Goal: Find specific page/section: Find specific page/section

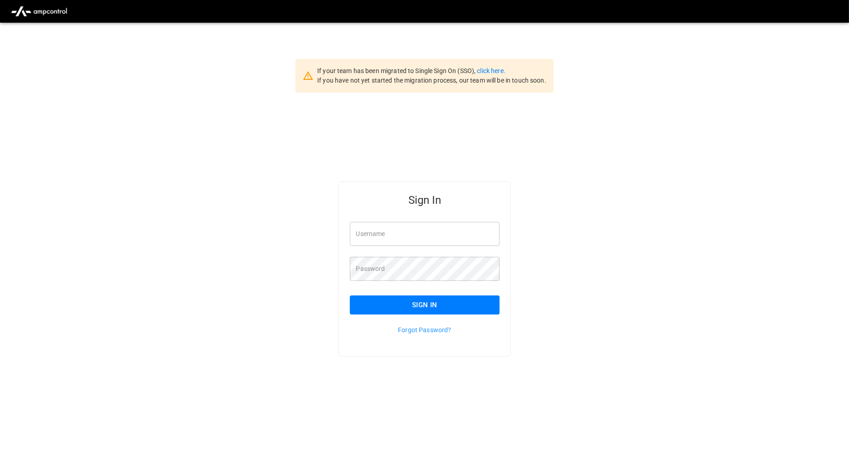
click at [420, 241] on input "Username" at bounding box center [425, 234] width 150 height 24
type input "**********"
click at [464, 310] on button "Sign In" at bounding box center [425, 305] width 150 height 19
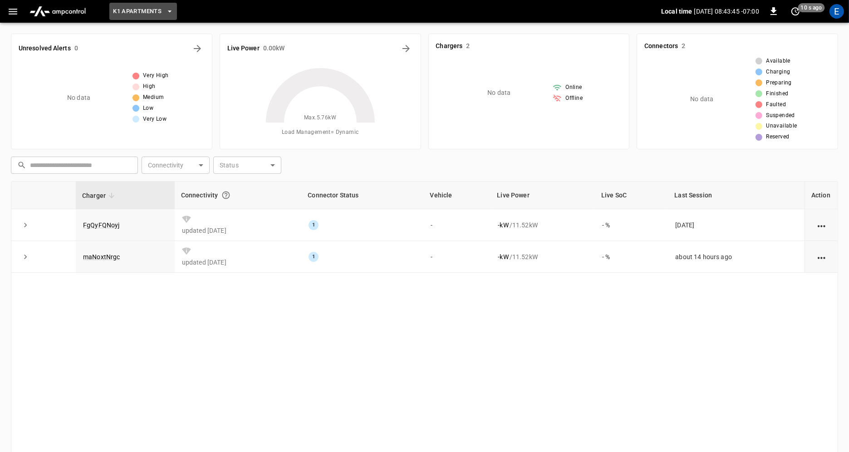
click at [173, 9] on icon "button" at bounding box center [169, 11] width 9 height 9
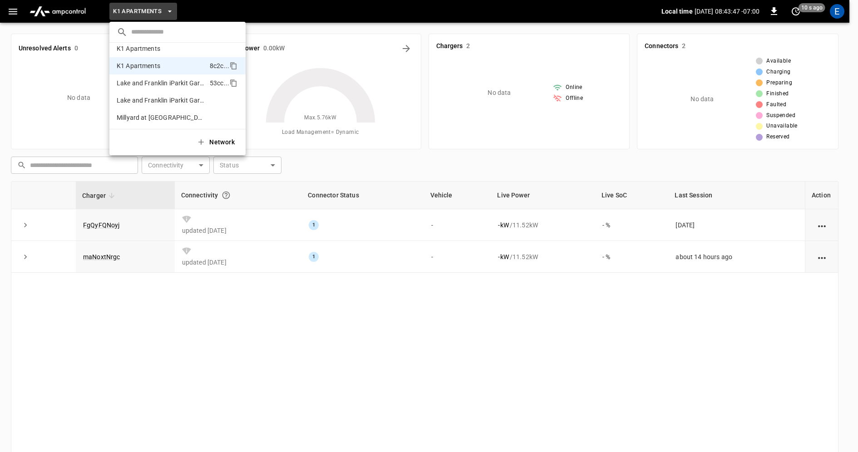
scroll to position [417, 0]
click at [168, 52] on li "K1 Apartments 7548 ..." at bounding box center [177, 52] width 136 height 17
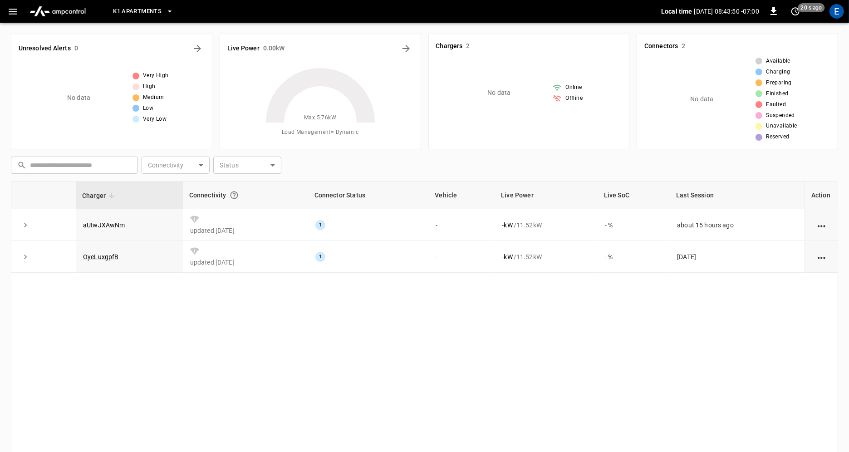
click at [168, 10] on icon "button" at bounding box center [169, 11] width 9 height 9
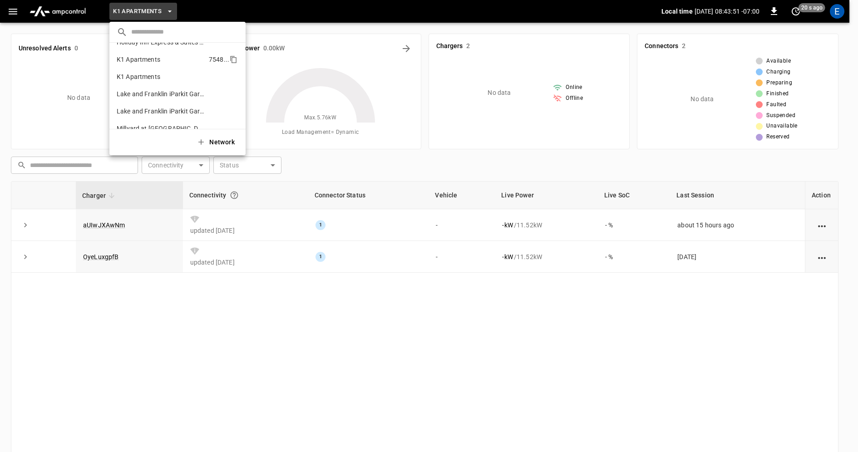
scroll to position [400, 0]
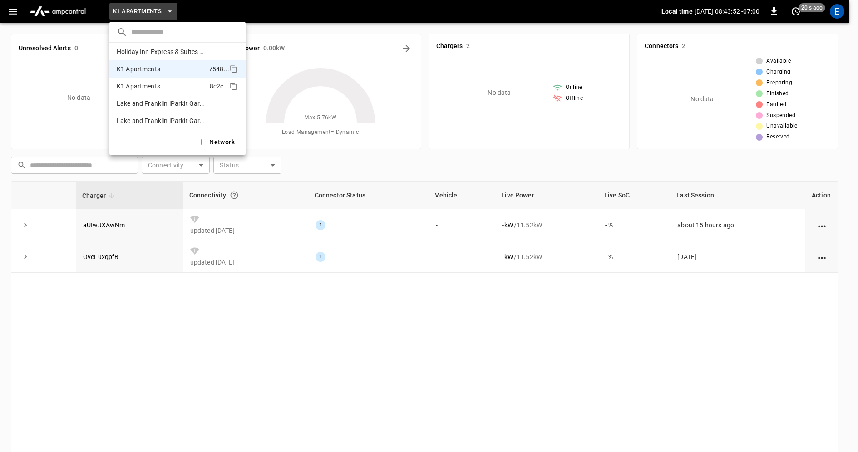
click at [182, 86] on li "K1 Apartments 8c2c ..." at bounding box center [177, 86] width 136 height 17
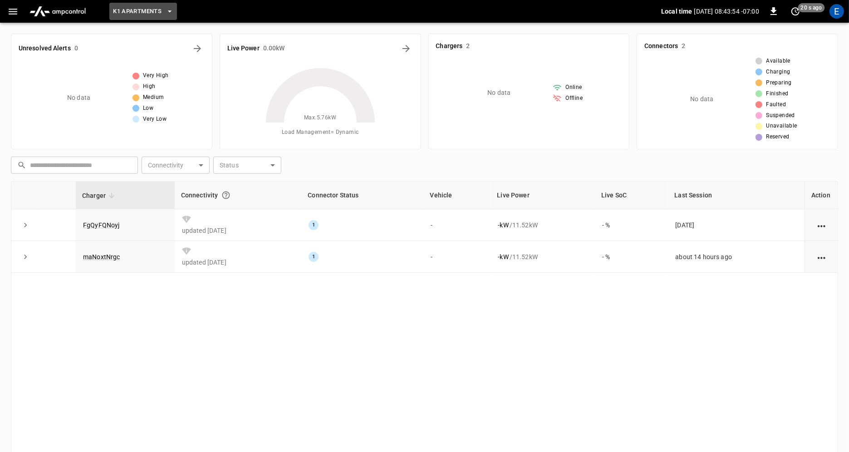
click at [171, 11] on icon "button" at bounding box center [170, 11] width 4 height 2
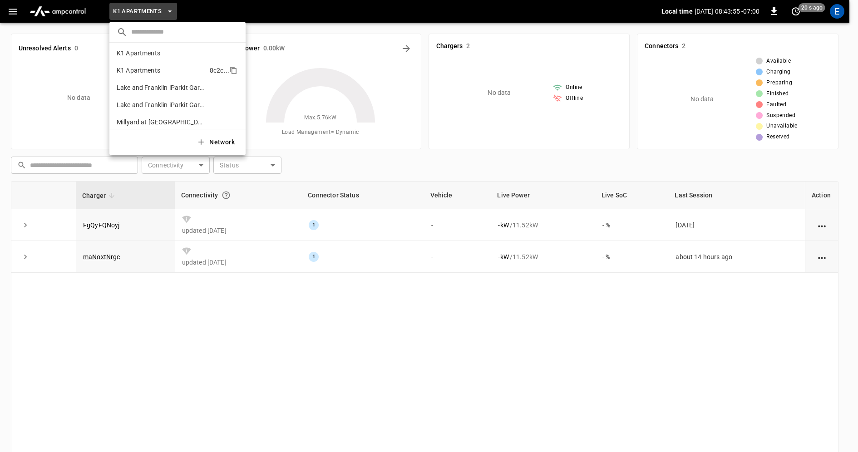
scroll to position [413, 0]
click at [174, 72] on li "K1 Apartments 8c2c ..." at bounding box center [177, 72] width 136 height 17
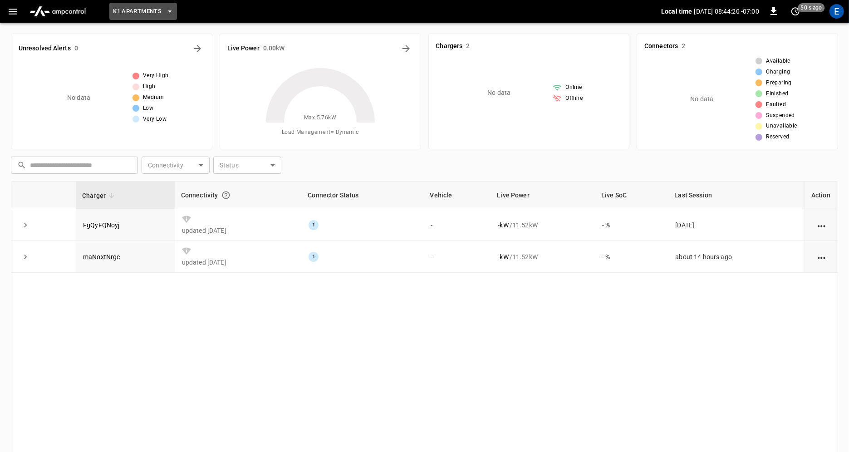
click at [169, 10] on icon "button" at bounding box center [169, 11] width 9 height 9
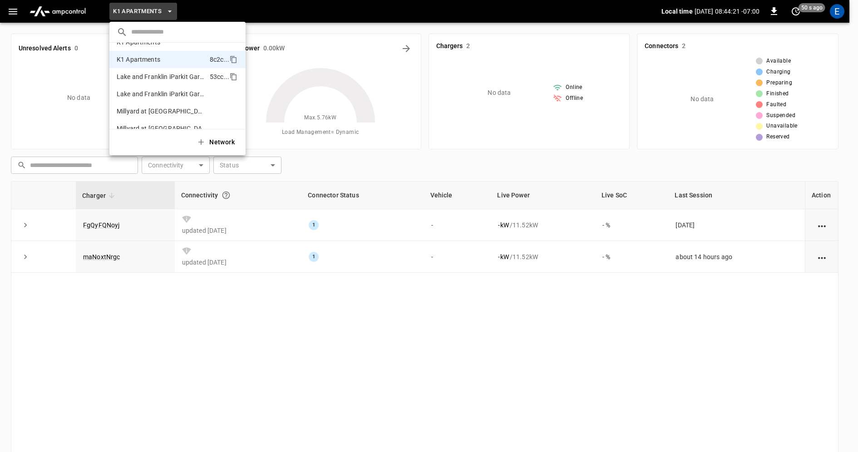
scroll to position [423, 0]
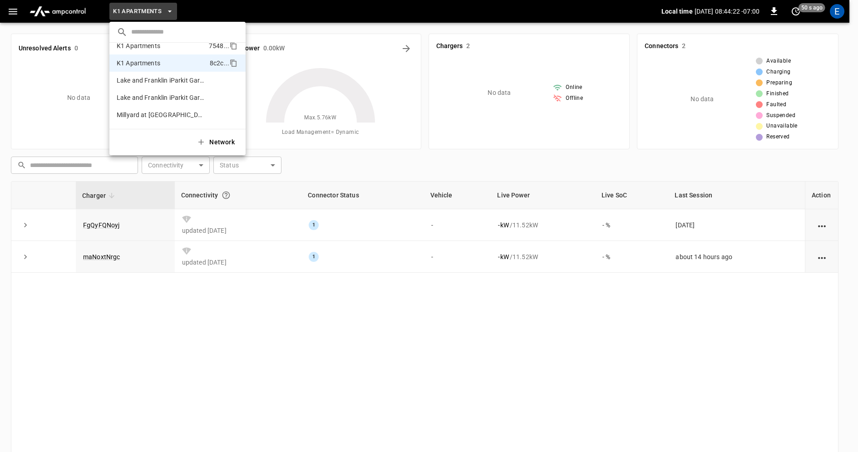
click at [164, 47] on li "K1 Apartments 7548 ..." at bounding box center [177, 45] width 136 height 17
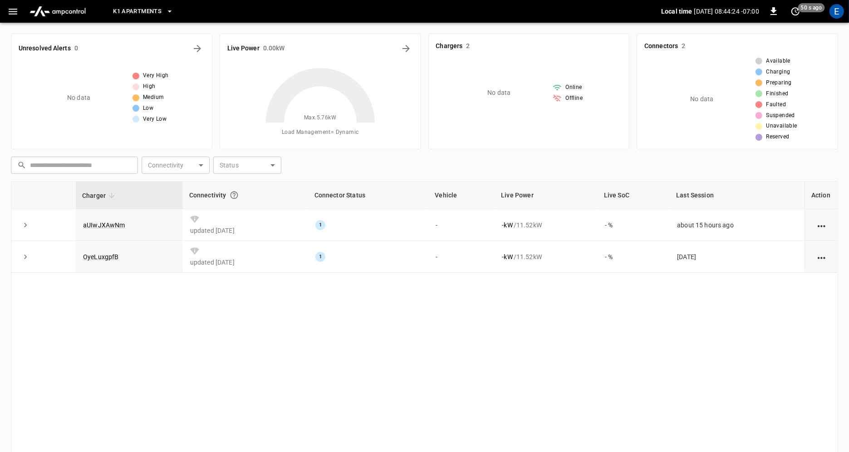
click at [171, 9] on icon "button" at bounding box center [169, 11] width 9 height 9
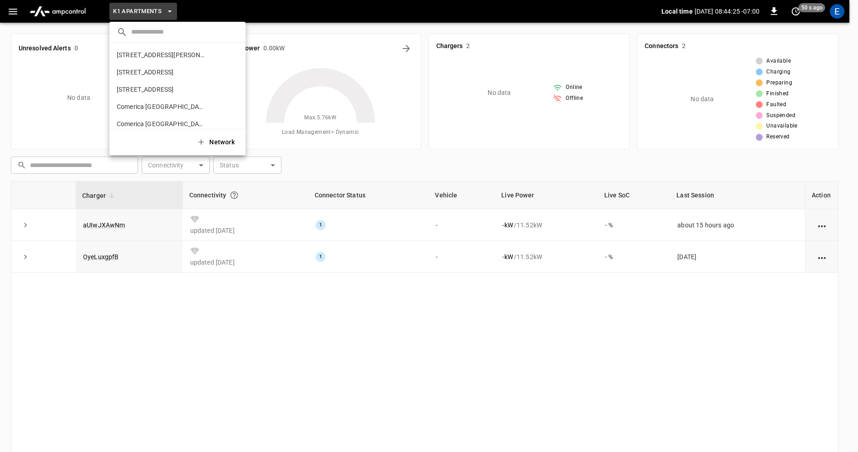
scroll to position [411, 0]
click at [164, 75] on li "K1 Apartments 8c2c ..." at bounding box center [177, 74] width 136 height 17
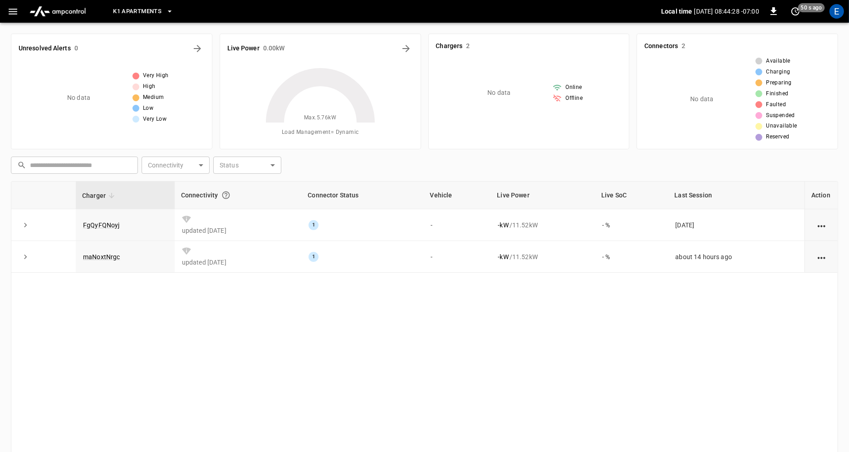
click at [169, 12] on icon "button" at bounding box center [169, 11] width 9 height 9
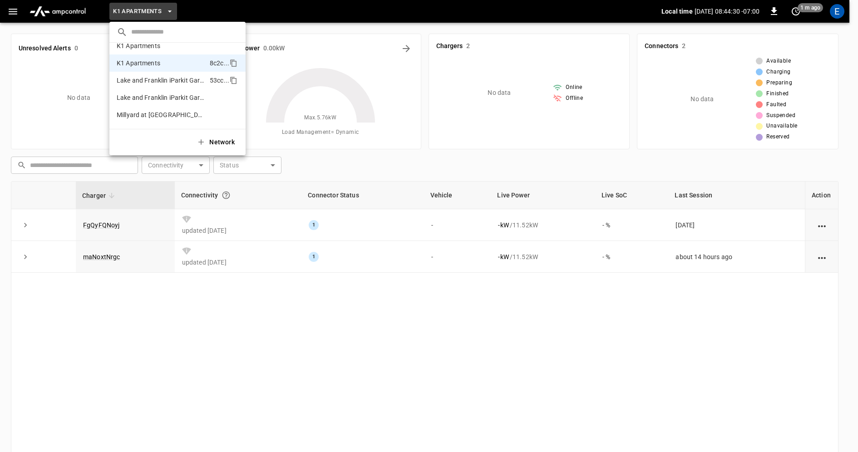
scroll to position [421, 0]
click at [175, 49] on li "K1 Apartments 7548 ..." at bounding box center [177, 47] width 136 height 17
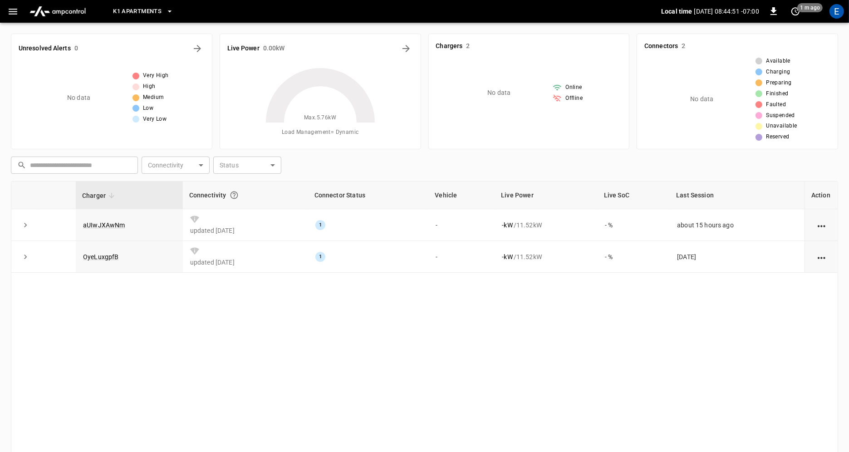
click at [171, 12] on icon "button" at bounding box center [169, 11] width 9 height 9
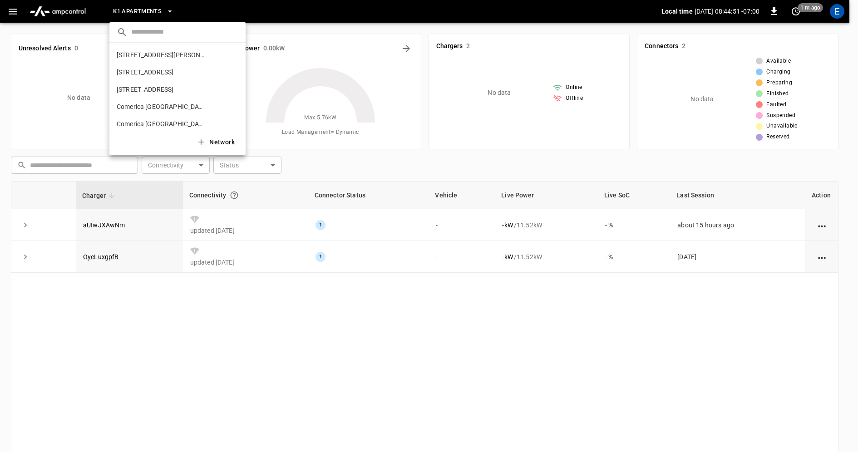
scroll to position [411, 0]
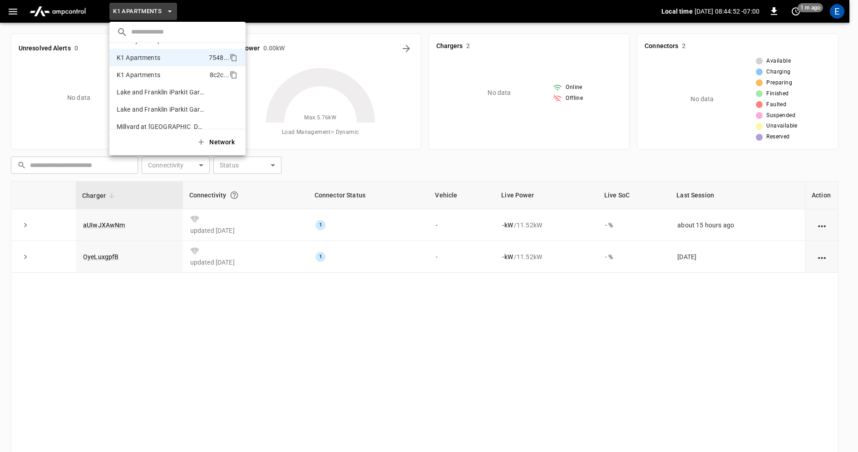
click at [159, 73] on p "K1 Apartments" at bounding box center [139, 74] width 44 height 9
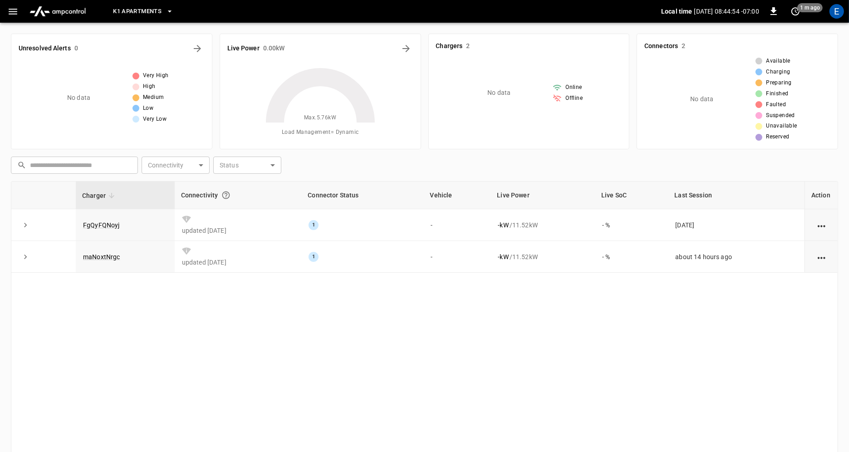
click at [270, 362] on div "Charger Connectivity Connector Status Vehicle Live Power Live SoC Last Session …" at bounding box center [425, 339] width 828 height 316
click at [168, 11] on icon "button" at bounding box center [169, 11] width 9 height 9
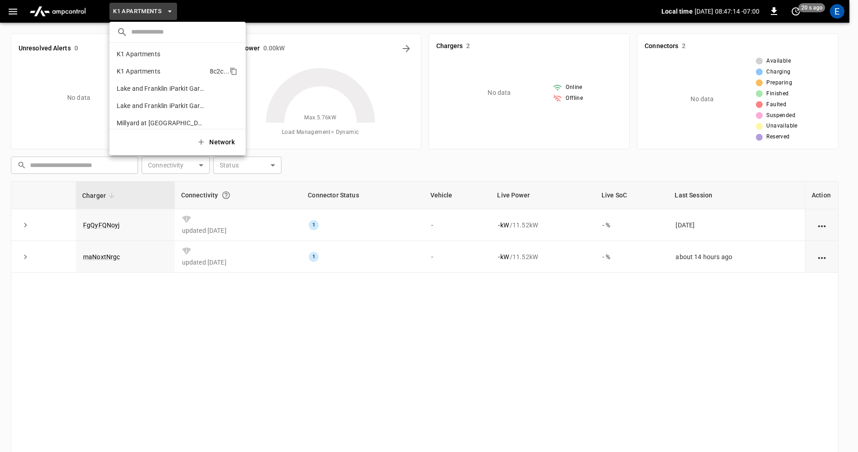
scroll to position [412, 0]
click at [192, 366] on div at bounding box center [429, 226] width 858 height 452
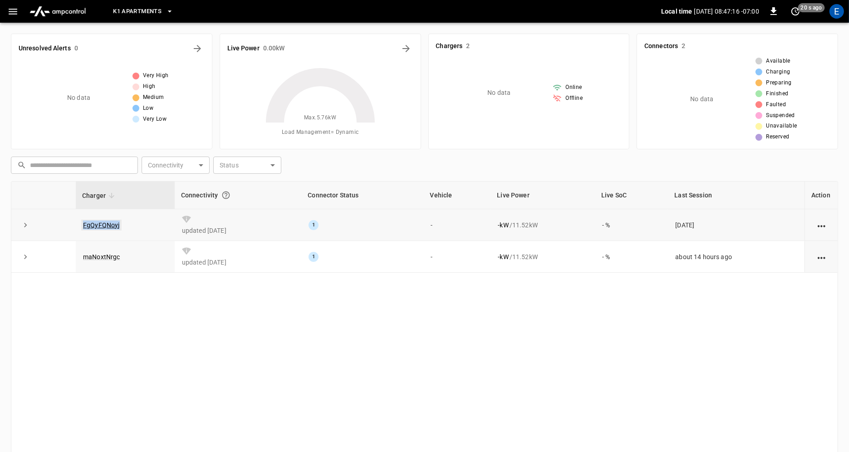
drag, startPoint x: 131, startPoint y: 226, endPoint x: 81, endPoint y: 225, distance: 49.5
click at [81, 225] on td "FgQyFQNoyj" at bounding box center [125, 225] width 99 height 32
copy link "FgQyFQNoyj"
drag, startPoint x: 124, startPoint y: 256, endPoint x: 68, endPoint y: 258, distance: 56.3
click at [68, 258] on tr "maNoxtNrgc updated [DATE] 1 - - kW / 11.52 kW - % about 14 hours ago" at bounding box center [424, 257] width 827 height 32
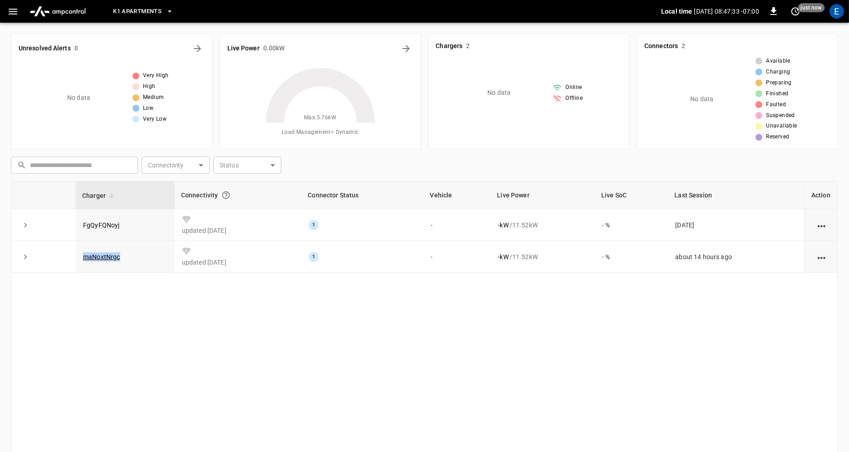
copy tr "maNoxtNrgc"
click at [168, 10] on icon "button" at bounding box center [169, 11] width 9 height 9
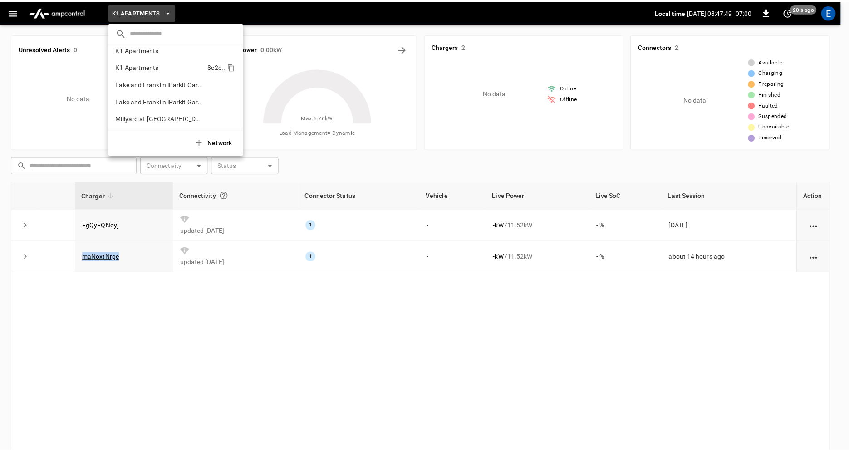
scroll to position [420, 0]
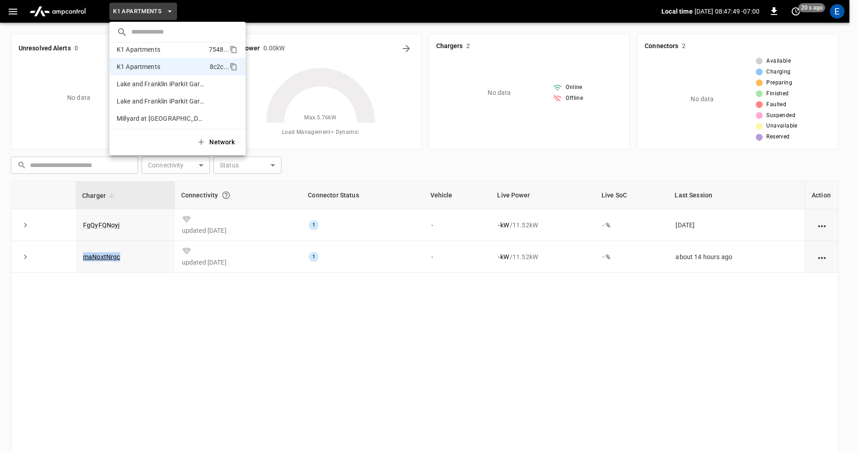
click at [159, 54] on p "K1 Apartments" at bounding box center [139, 49] width 44 height 9
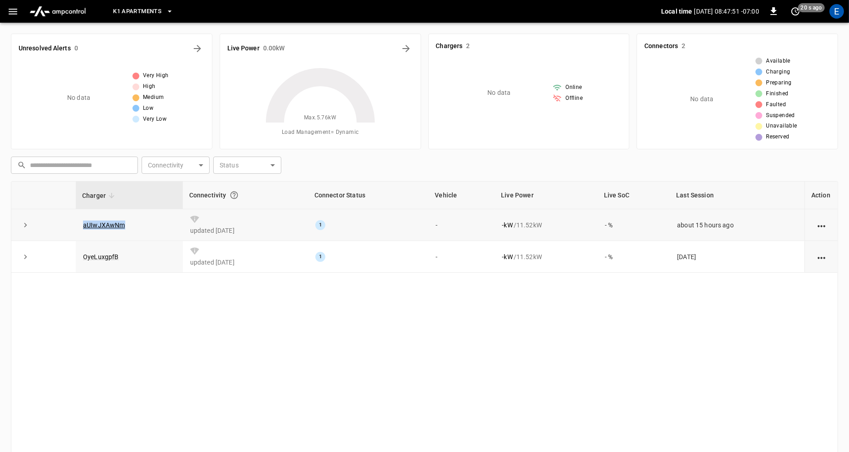
drag, startPoint x: 100, startPoint y: 227, endPoint x: 79, endPoint y: 227, distance: 20.9
click at [79, 227] on td "aUIwJXAwNm" at bounding box center [129, 225] width 107 height 32
copy link "aUIwJXAwNm"
drag, startPoint x: 94, startPoint y: 254, endPoint x: 73, endPoint y: 256, distance: 21.8
click at [73, 256] on tr "OyeLuxgpfB updated [DATE] 1 - - kW / 11.52 kW - % [DATE]" at bounding box center [424, 257] width 827 height 32
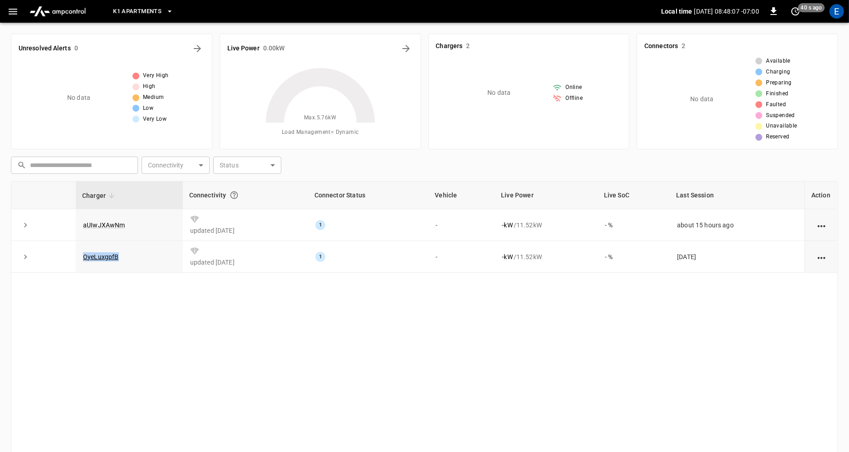
copy tr "OyeLuxgpfB"
